Goal: Information Seeking & Learning: Understand process/instructions

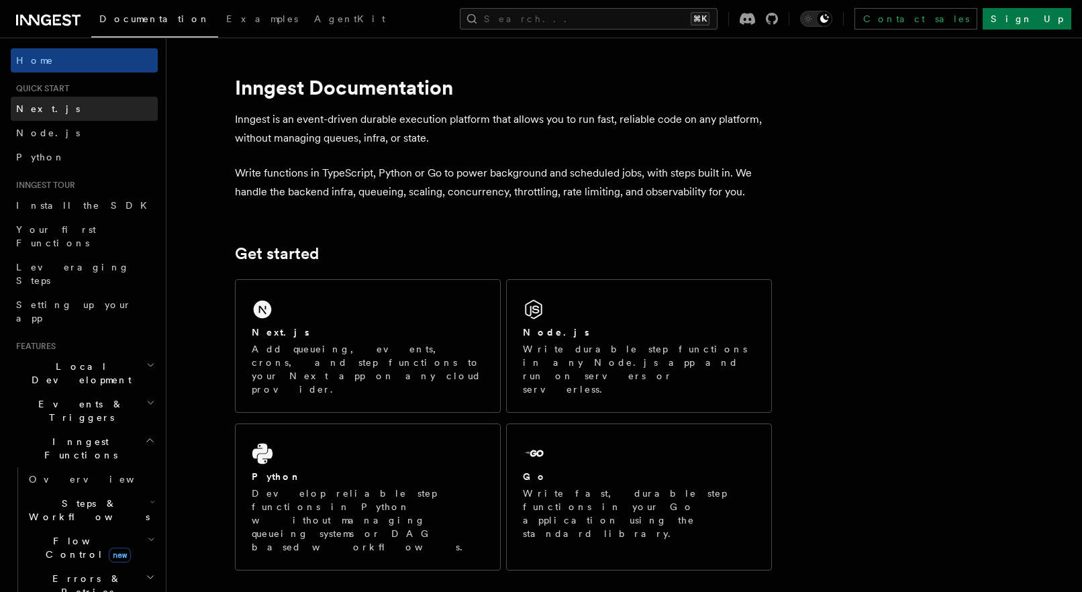
click at [89, 108] on link "Next.js" at bounding box center [84, 109] width 147 height 24
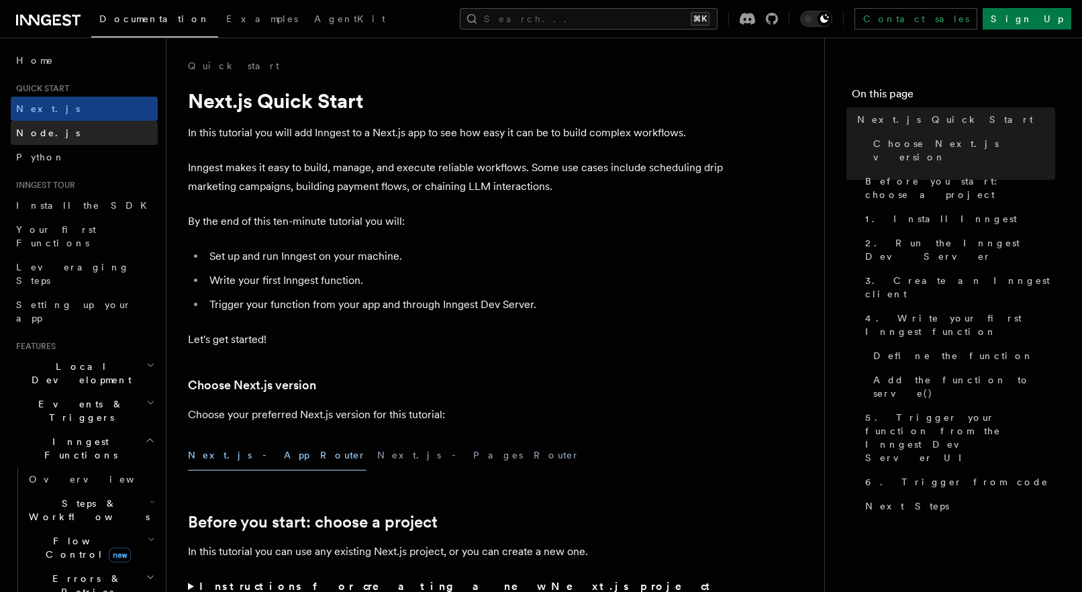
click at [83, 128] on link "Node.js" at bounding box center [84, 133] width 147 height 24
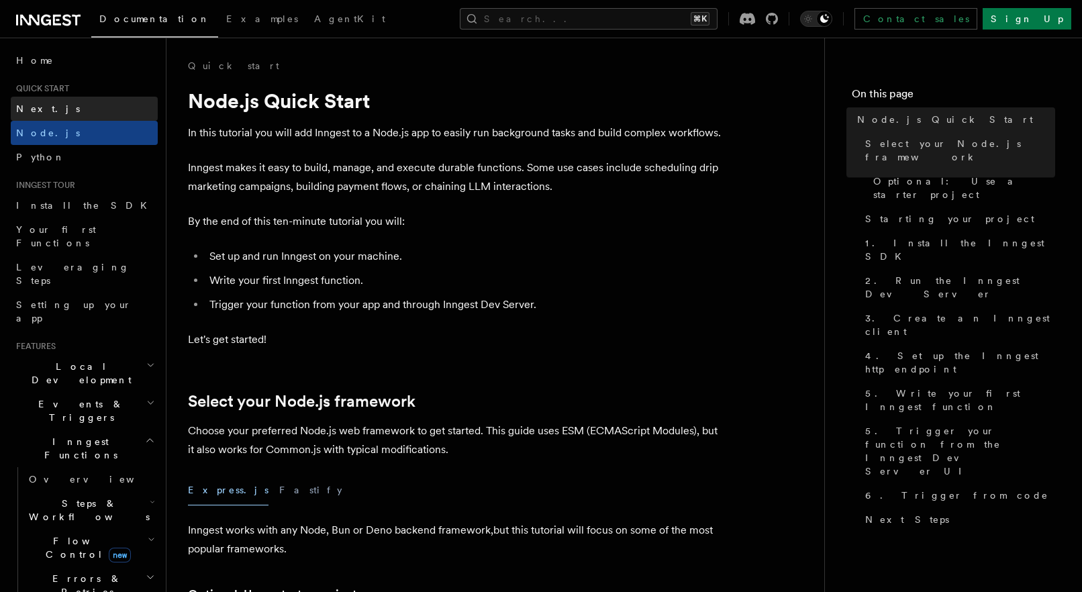
click at [89, 113] on link "Next.js" at bounding box center [84, 109] width 147 height 24
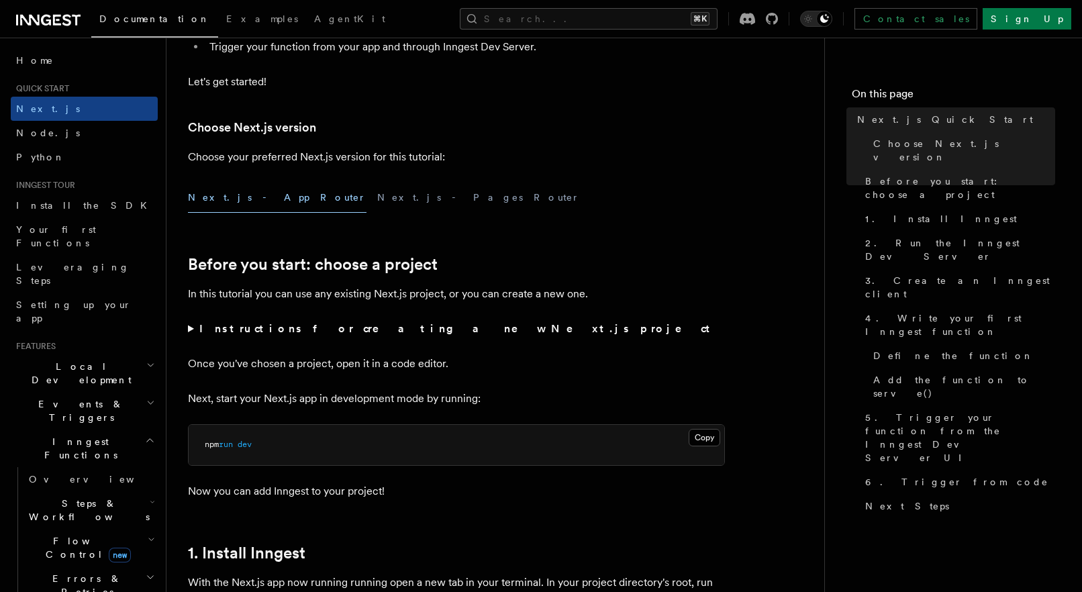
scroll to position [260, 0]
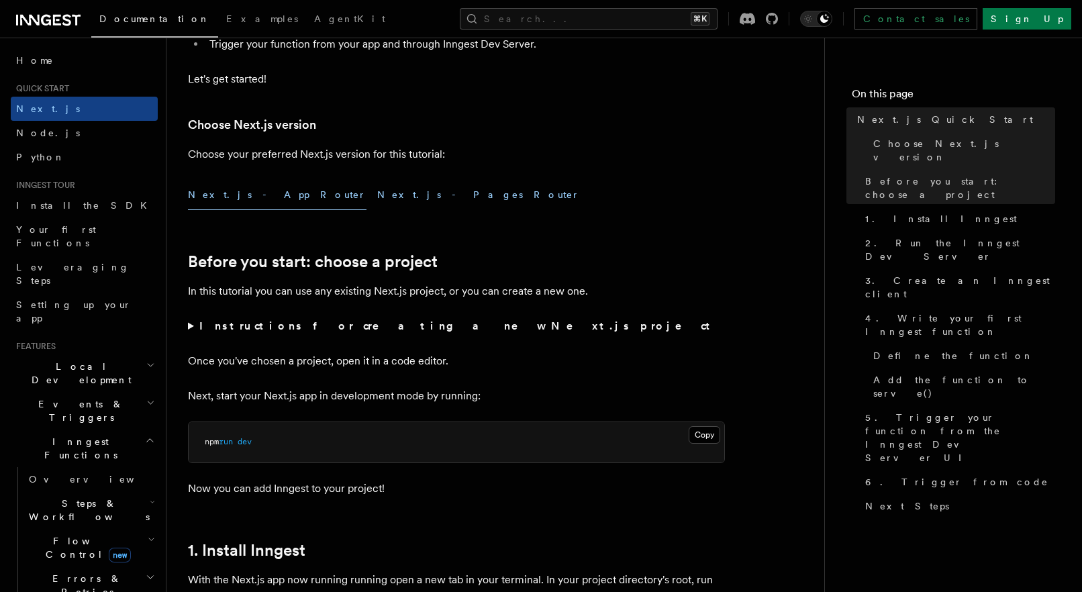
click at [377, 193] on button "Next.js - Pages Router" at bounding box center [478, 195] width 203 height 30
click at [246, 197] on button "Next.js - App Router" at bounding box center [277, 195] width 179 height 30
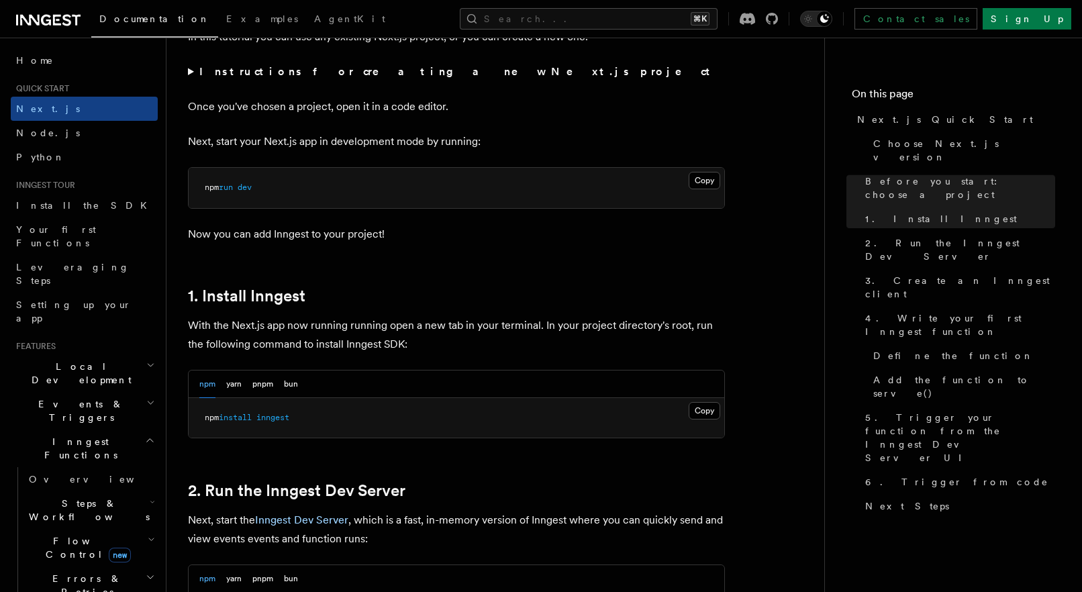
scroll to position [484, 0]
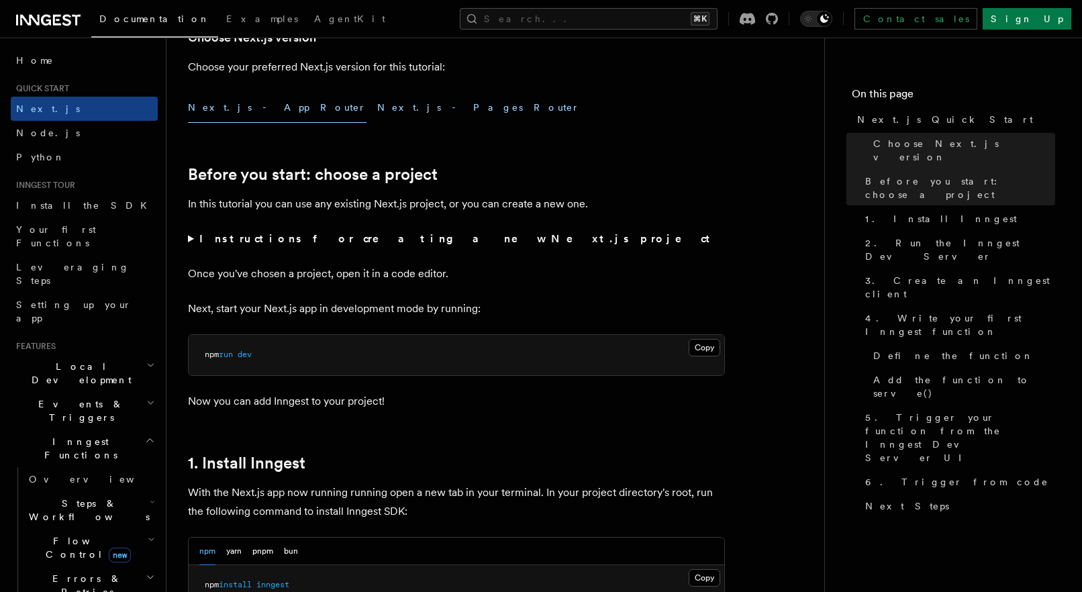
click at [377, 109] on button "Next.js - Pages Router" at bounding box center [478, 108] width 203 height 30
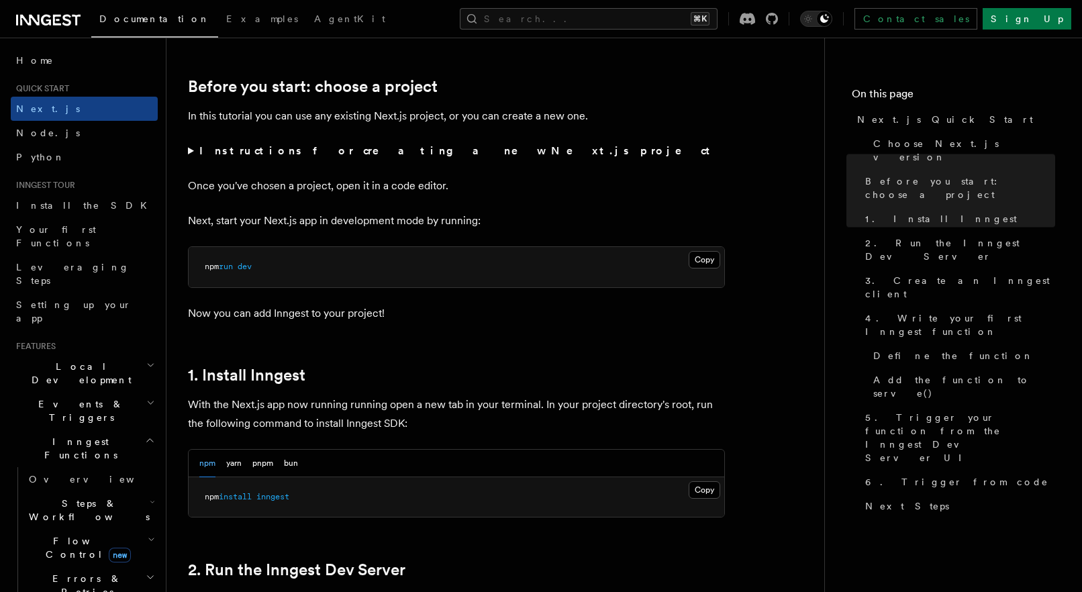
scroll to position [354, 0]
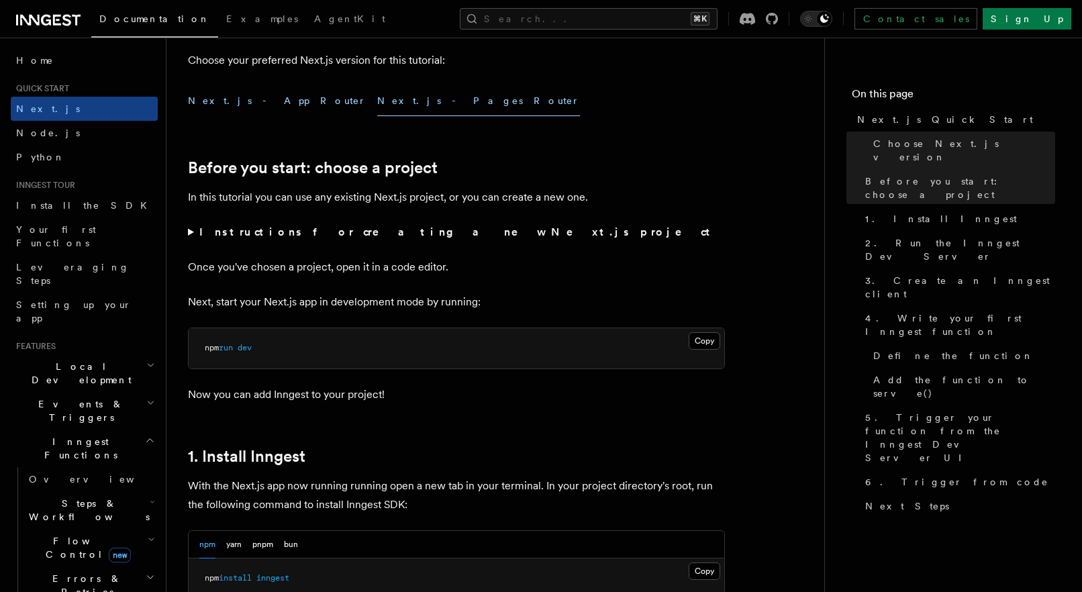
click at [254, 109] on button "Next.js - App Router" at bounding box center [277, 101] width 179 height 30
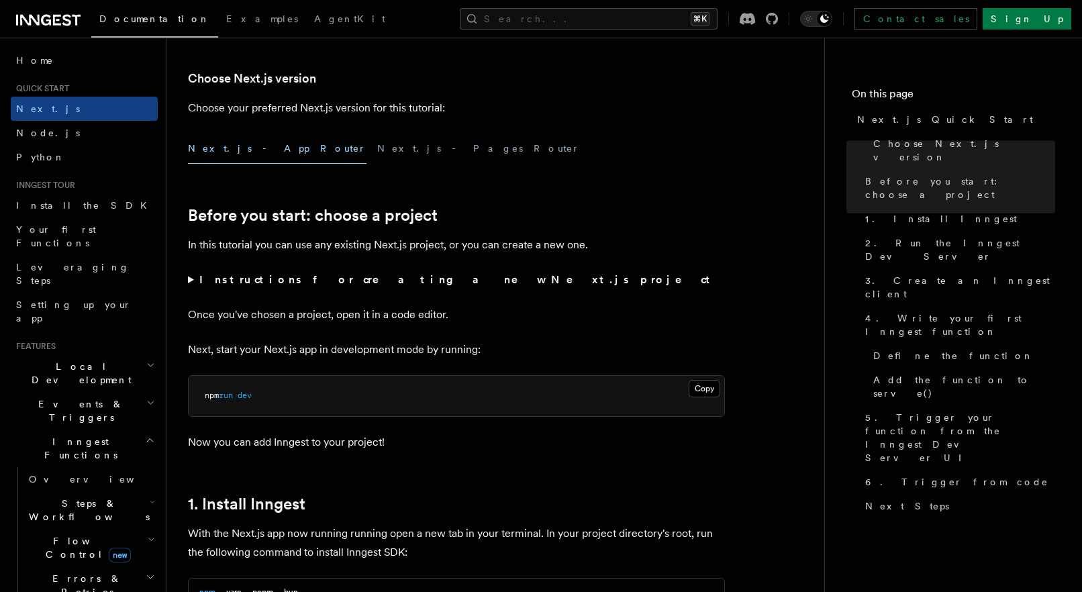
scroll to position [242, 0]
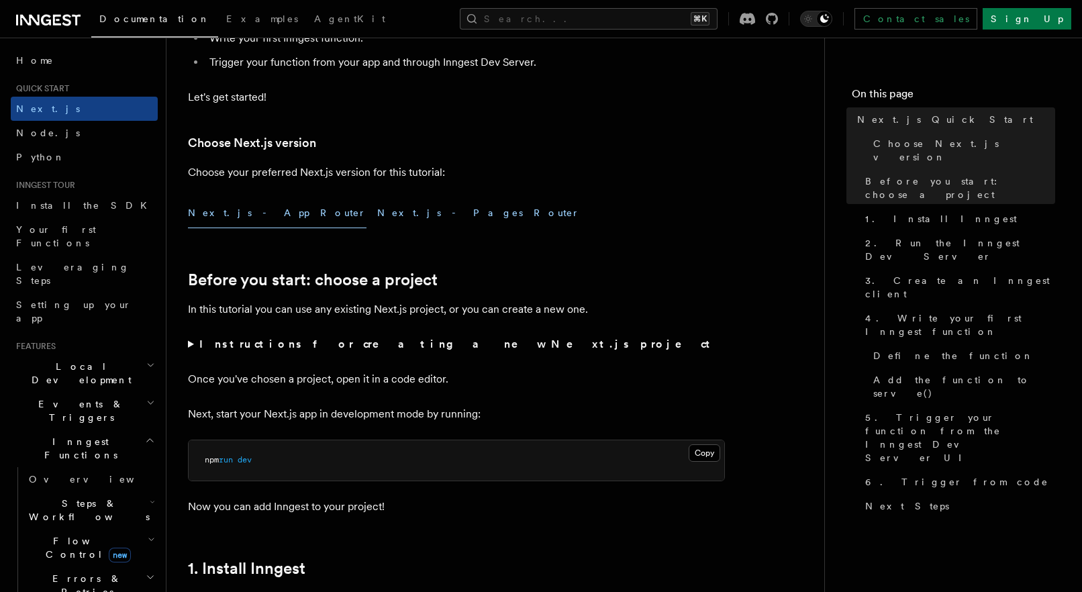
click at [377, 220] on button "Next.js - Pages Router" at bounding box center [478, 213] width 203 height 30
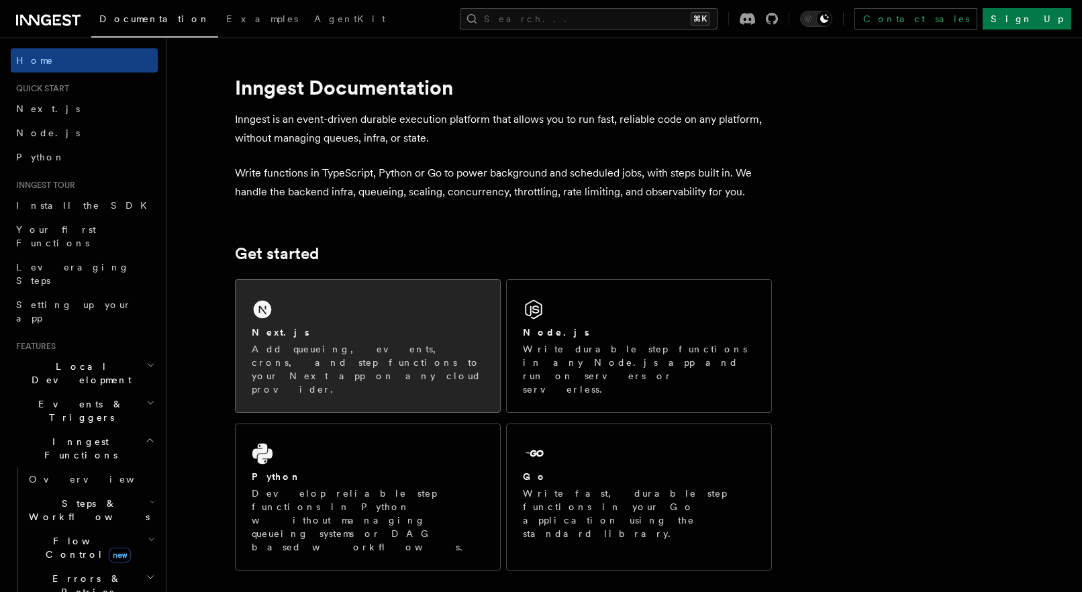
click at [363, 365] on p "Add queueing, events, crons, and step functions to your Next app on any cloud p…" at bounding box center [368, 369] width 232 height 54
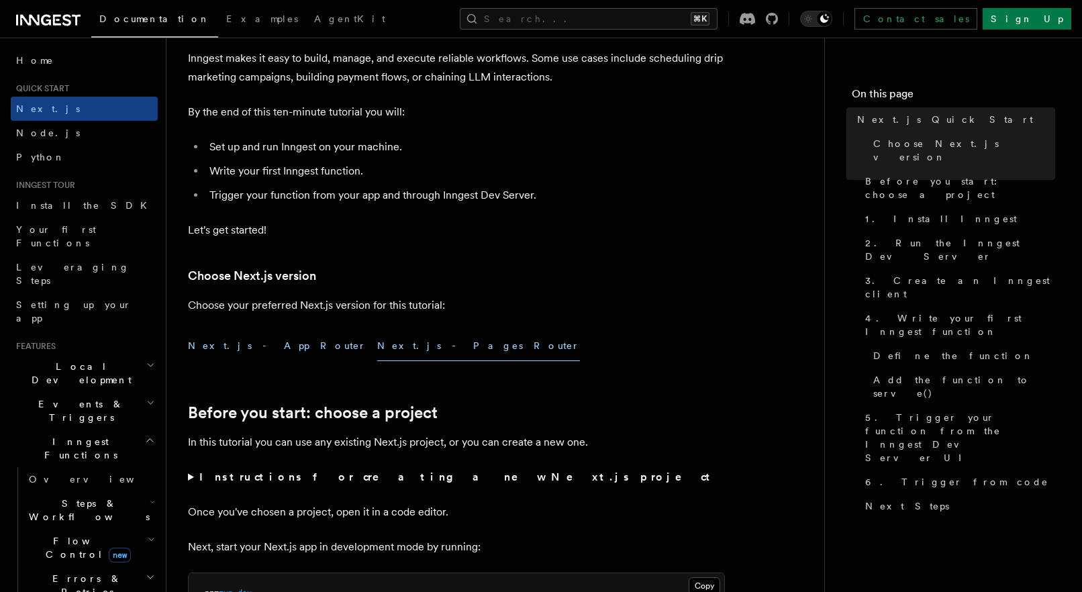
click at [252, 340] on button "Next.js - App Router" at bounding box center [277, 346] width 179 height 30
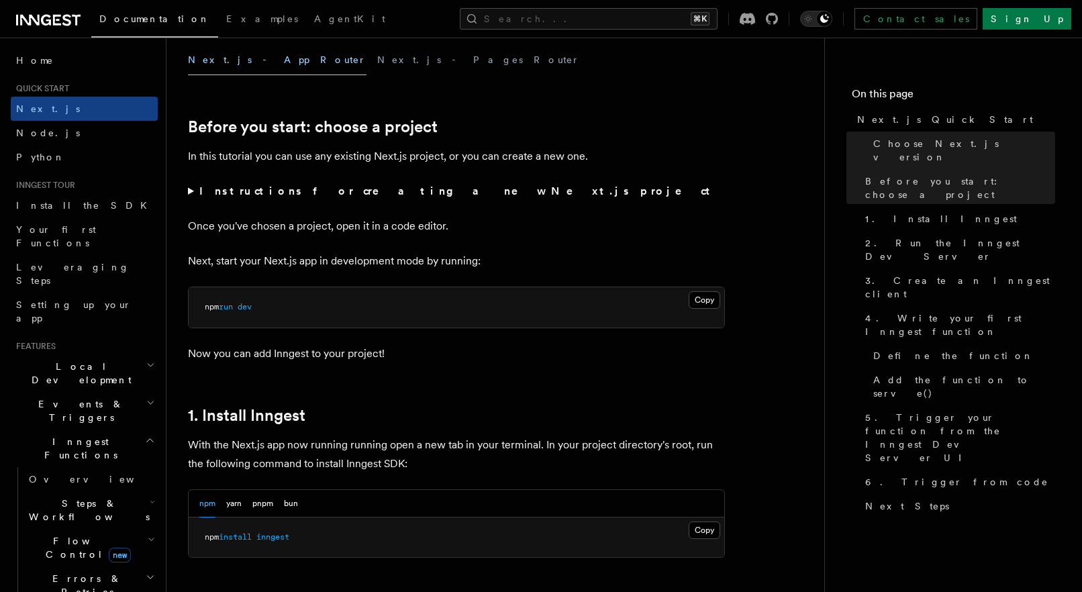
scroll to position [538, 0]
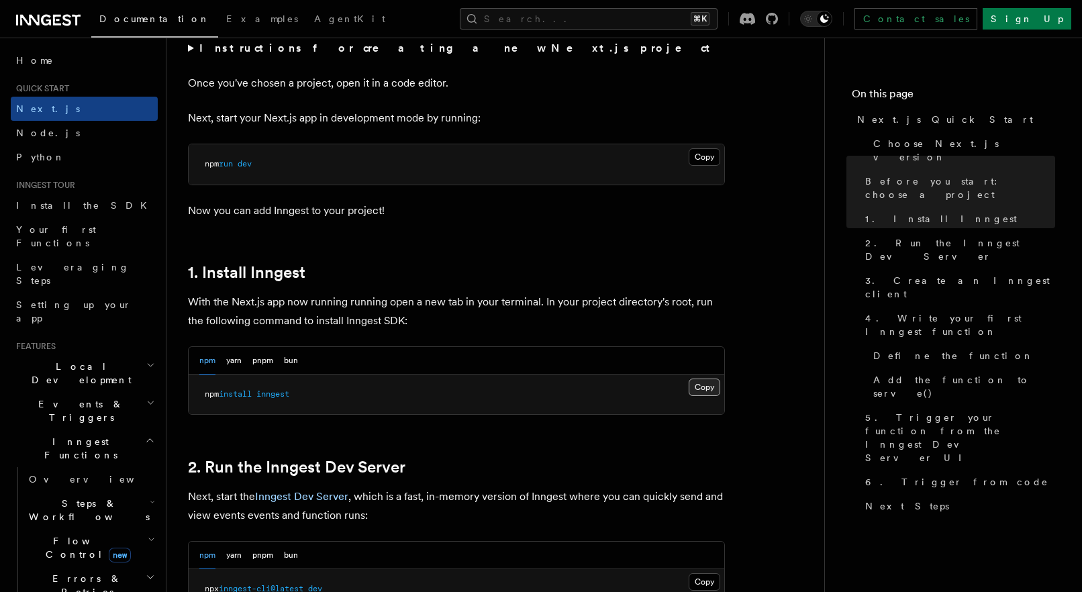
click at [711, 387] on button "Copy Copied" at bounding box center [705, 387] width 32 height 17
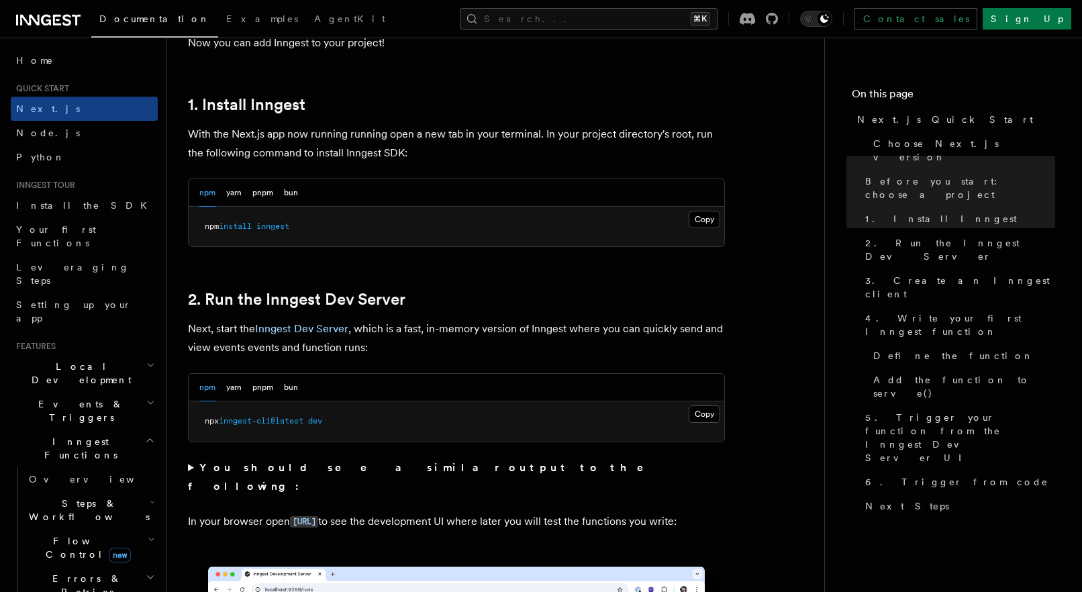
scroll to position [752, 0]
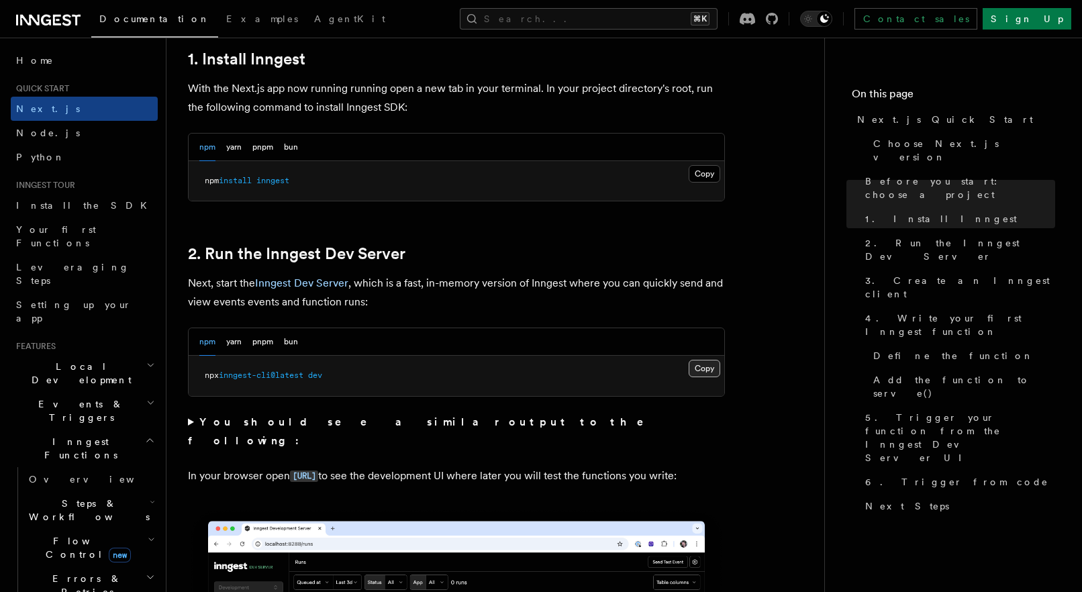
click at [704, 370] on button "Copy Copied" at bounding box center [705, 368] width 32 height 17
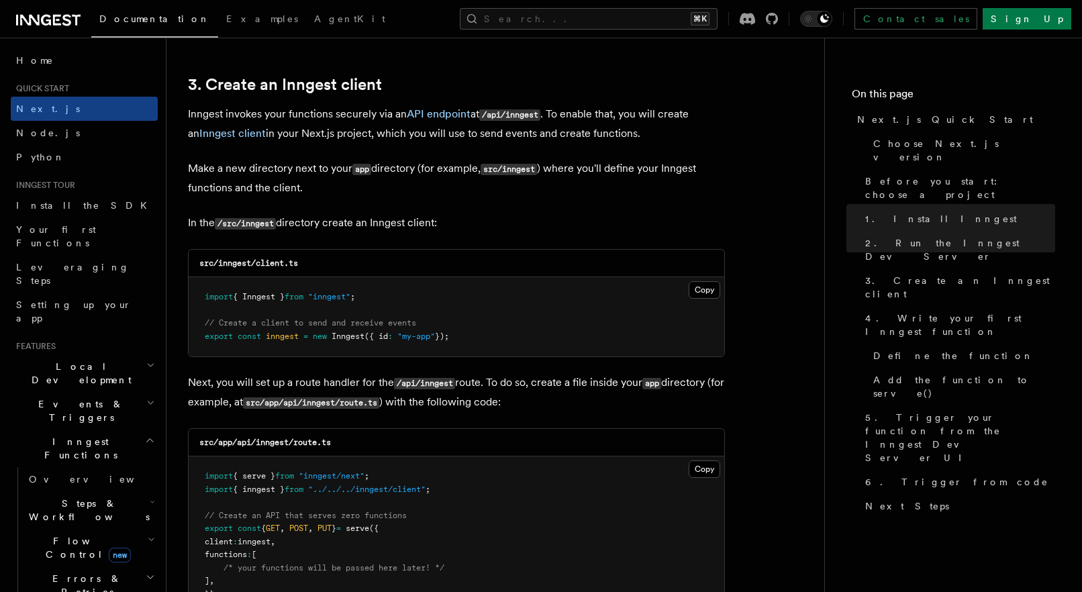
scroll to position [1565, 0]
click at [700, 291] on button "Copy Copied" at bounding box center [705, 288] width 32 height 17
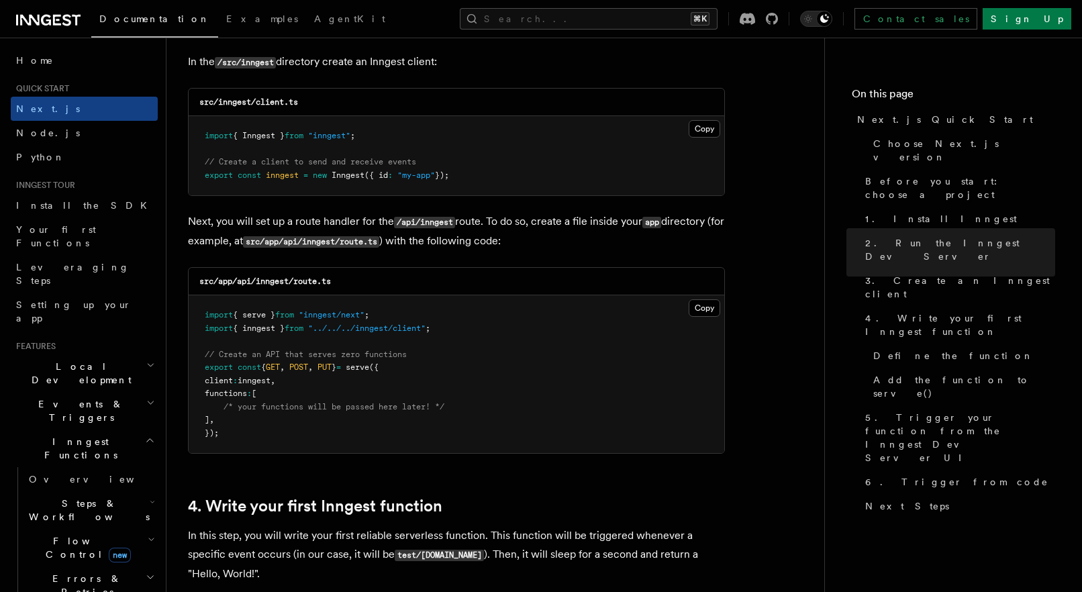
scroll to position [1730, 0]
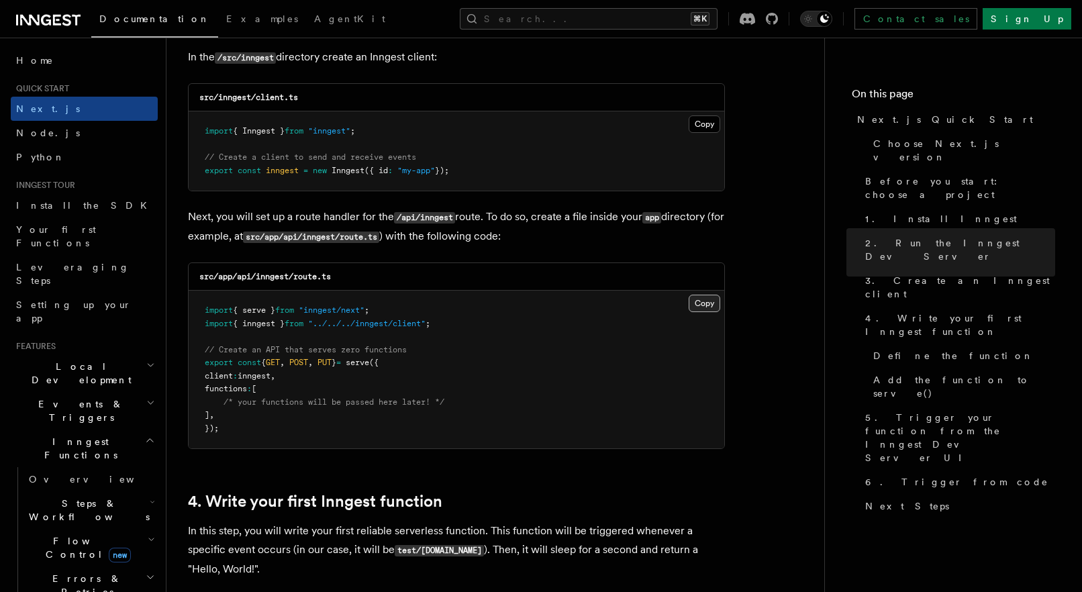
click at [693, 304] on button "Copy Copied" at bounding box center [705, 303] width 32 height 17
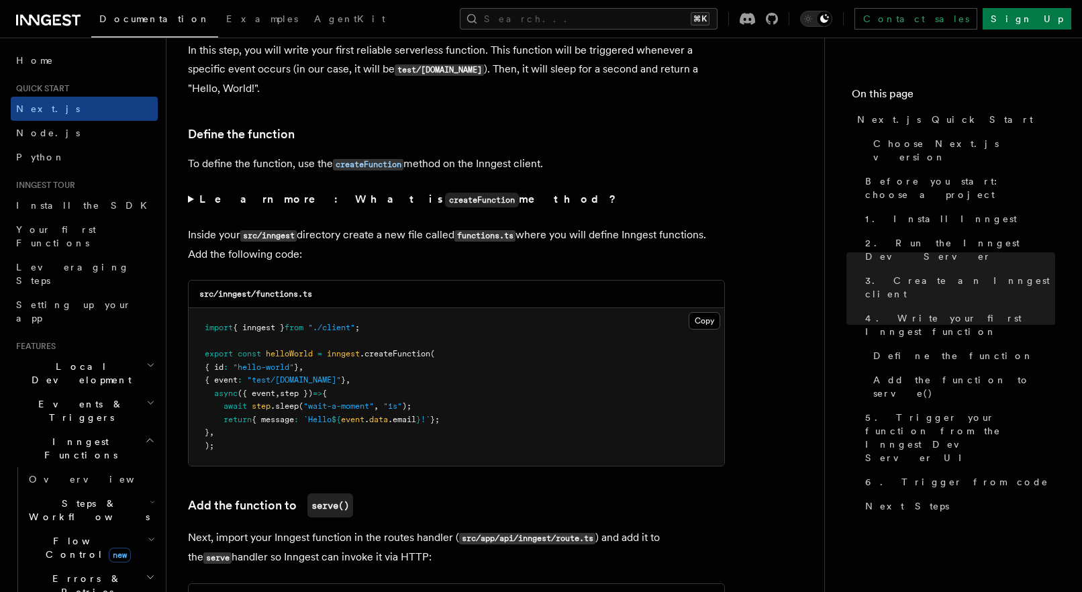
scroll to position [2307, 0]
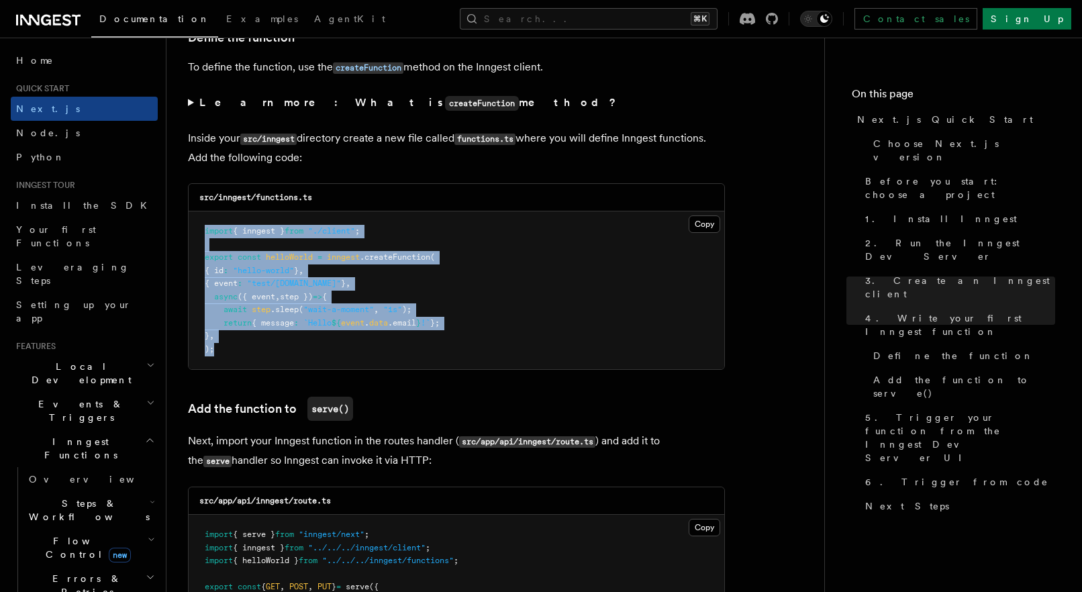
drag, startPoint x: 260, startPoint y: 340, endPoint x: 191, endPoint y: 220, distance: 138.6
click at [191, 220] on pre "import { inngest } from "./client" ; export const helloWorld = inngest .createF…" at bounding box center [457, 290] width 536 height 158
copy code "import { inngest } from "./client" ; export const helloWorld = inngest .createF…"
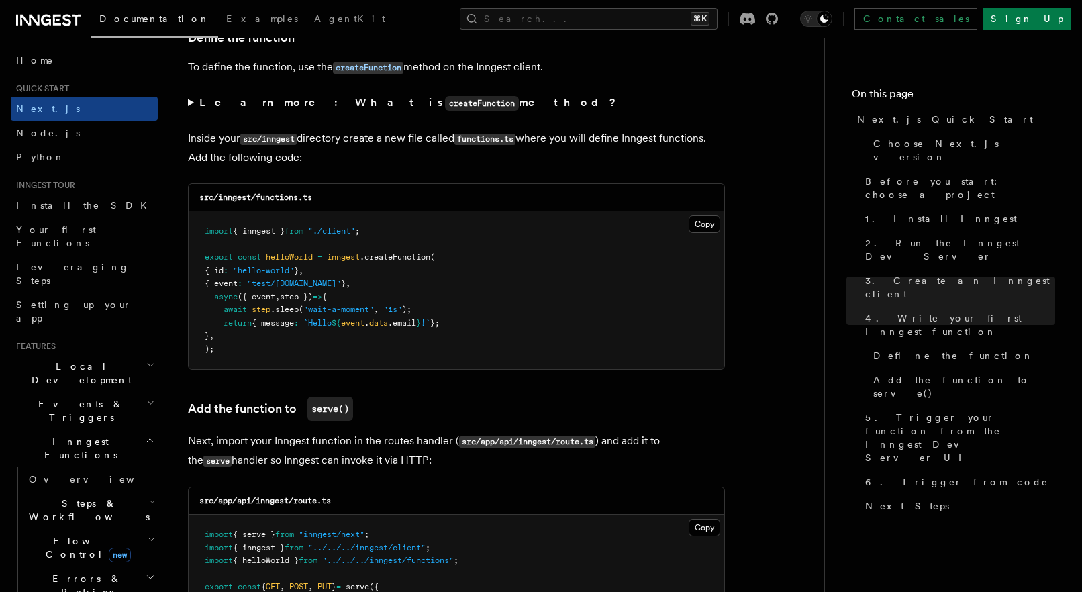
click at [412, 200] on div "src/inngest/functions.ts" at bounding box center [457, 198] width 536 height 28
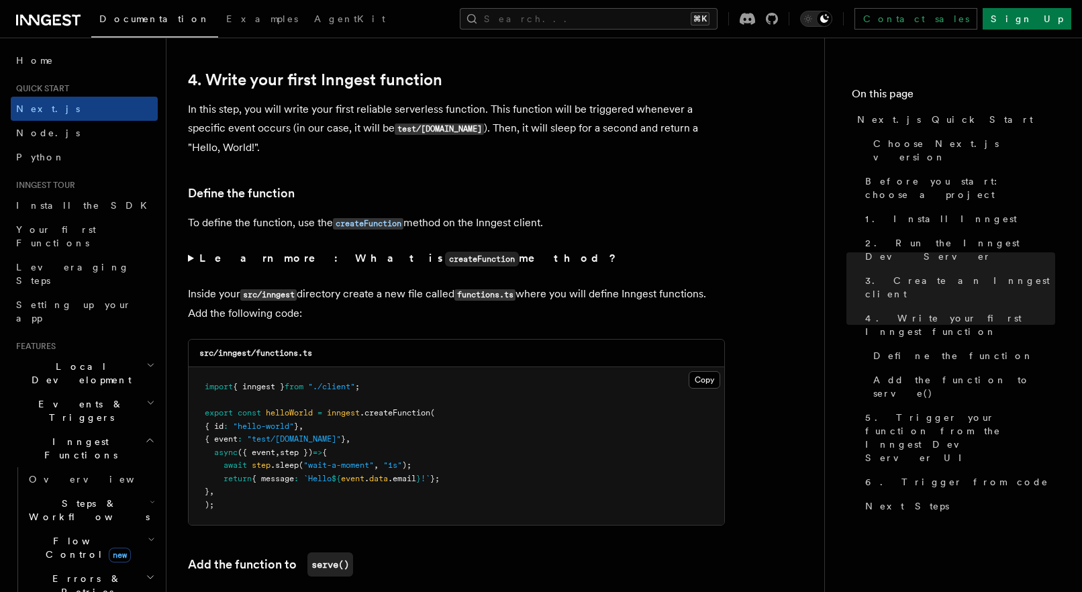
scroll to position [2142, 0]
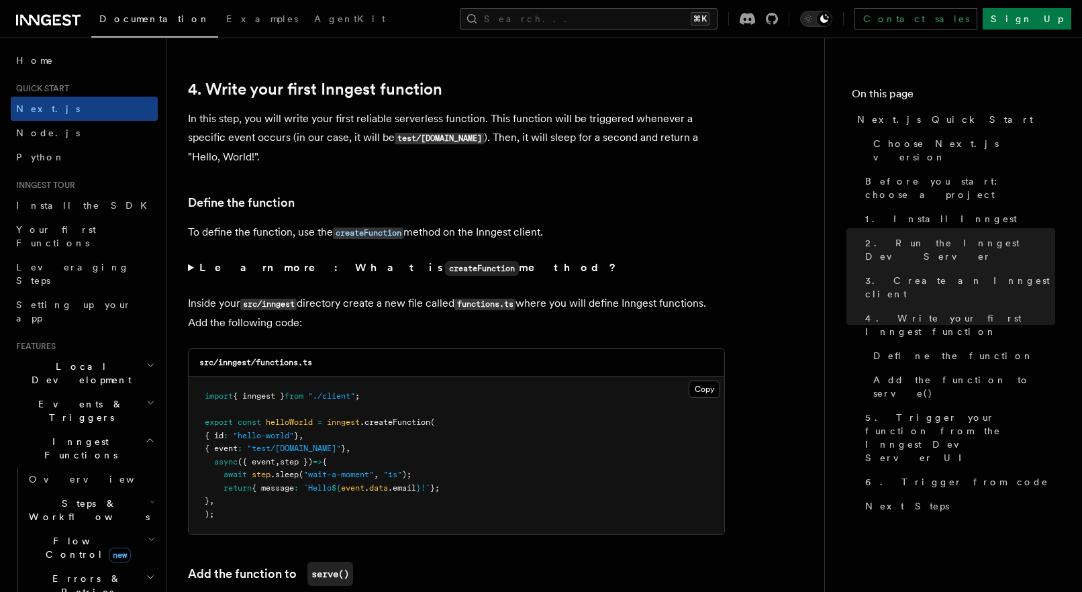
click at [191, 262] on summary "Learn more: What is createFunction method?" at bounding box center [456, 267] width 537 height 19
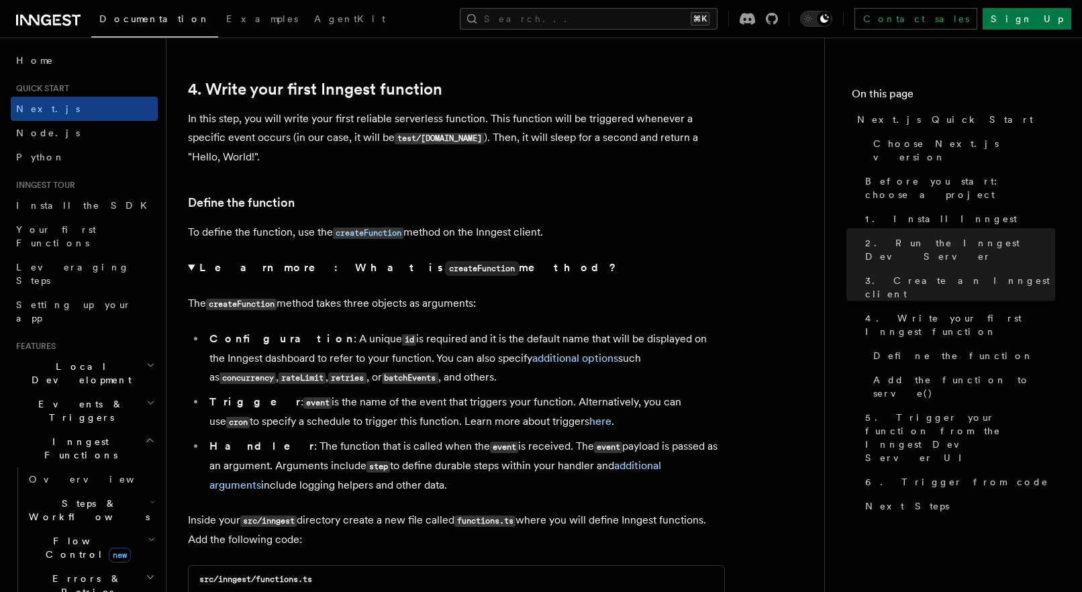
click at [191, 262] on summary "Learn more: What is createFunction method?" at bounding box center [456, 267] width 537 height 19
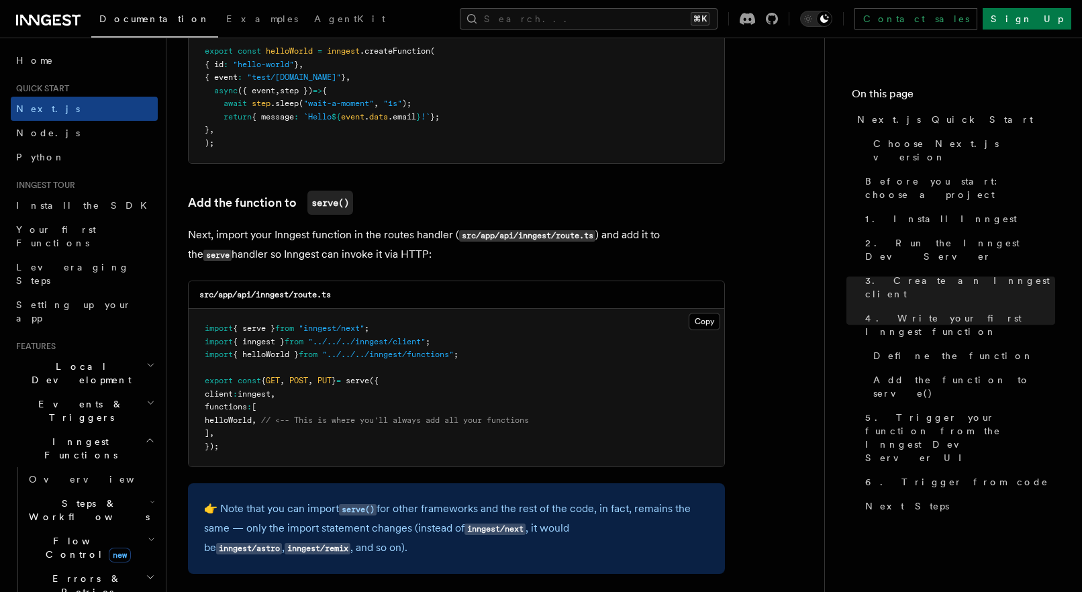
scroll to position [2514, 0]
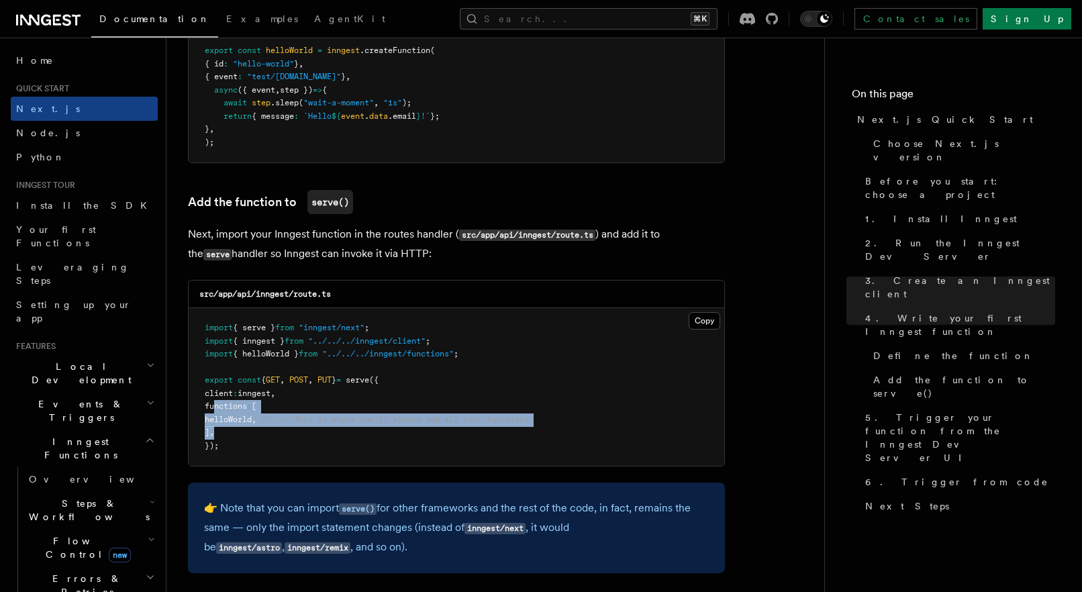
drag, startPoint x: 215, startPoint y: 394, endPoint x: 231, endPoint y: 417, distance: 27.9
click at [231, 417] on pre "import { serve } from "inngest/next" ; import { inngest } from "../../../innges…" at bounding box center [457, 387] width 536 height 158
click at [230, 415] on span "helloWorld" at bounding box center [228, 419] width 47 height 9
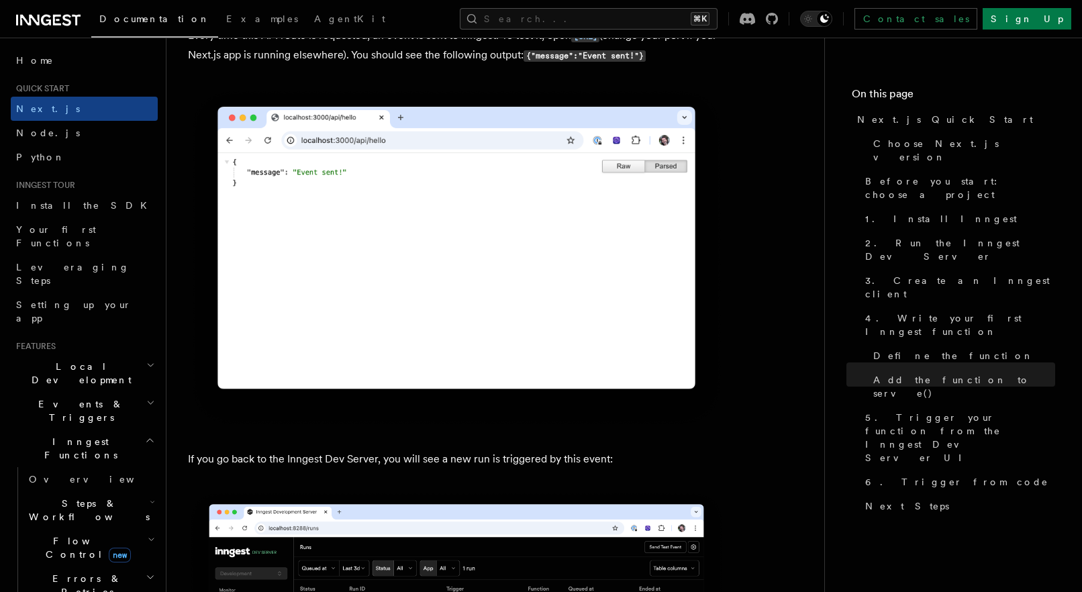
scroll to position [7760, 0]
